Goal: Information Seeking & Learning: Learn about a topic

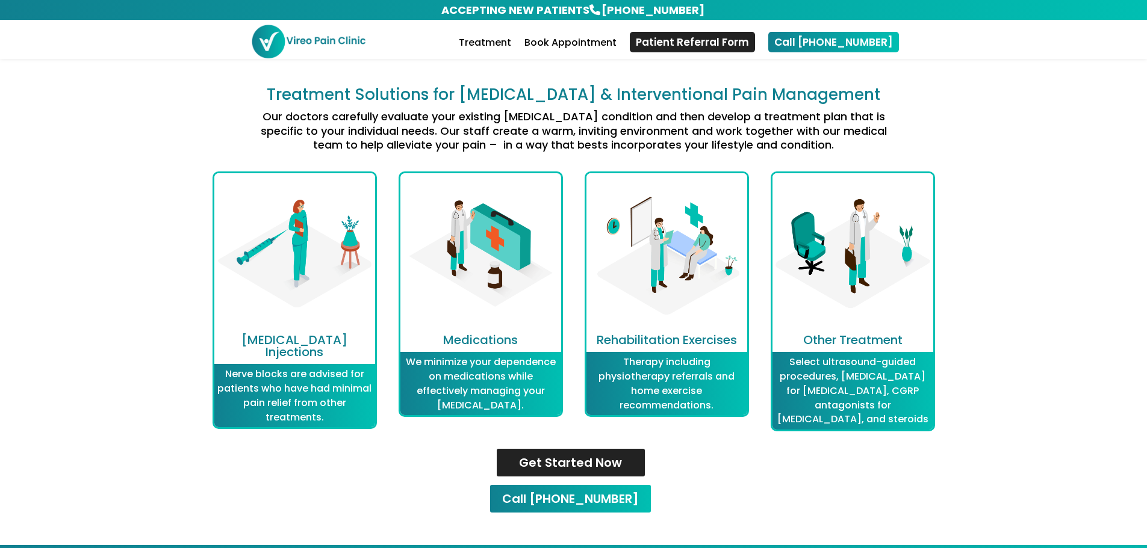
scroll to position [1325, 0]
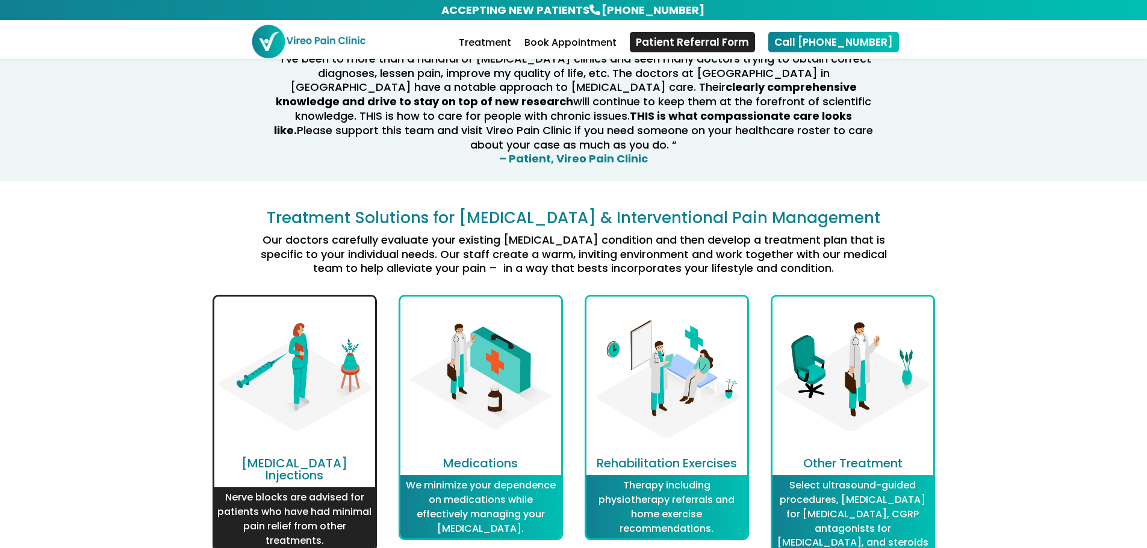
click at [321, 528] on p "Nerve blocks are advised for patients who have had minimal pain relief from oth…" at bounding box center [294, 519] width 155 height 57
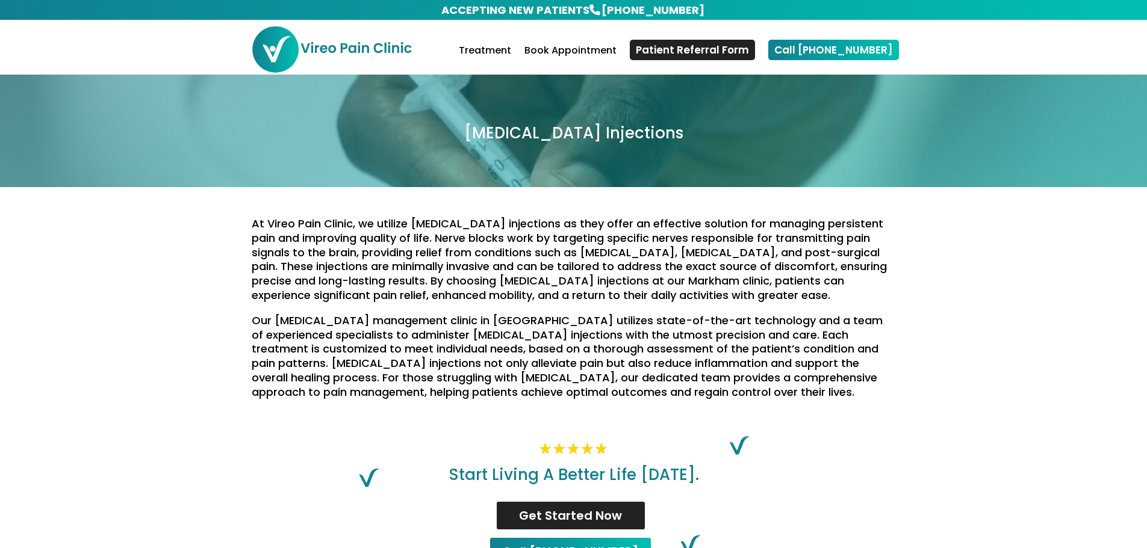
click at [392, 46] on img at bounding box center [331, 49] width 161 height 48
